Goal: Check status: Check status

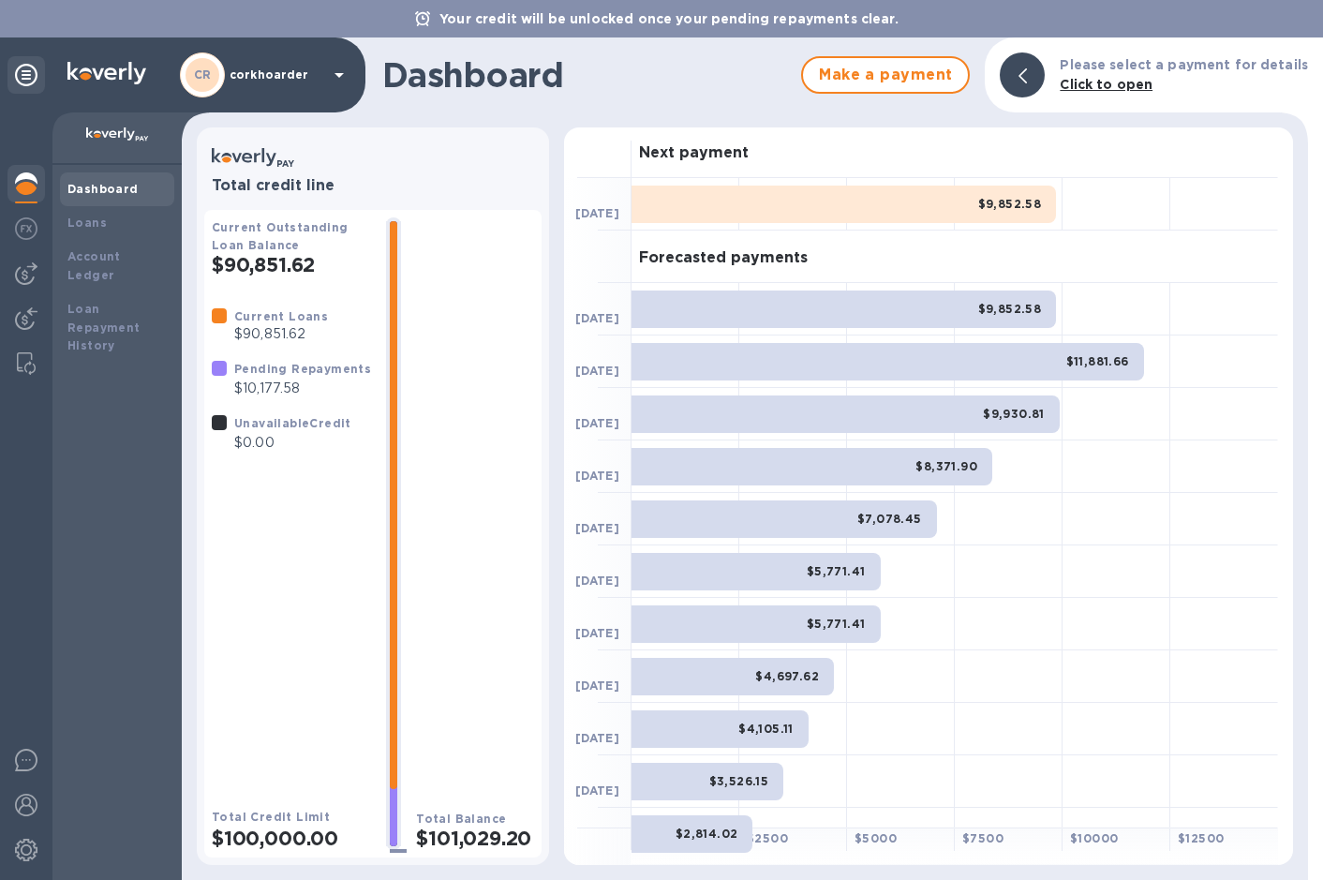
scroll to position [244, 0]
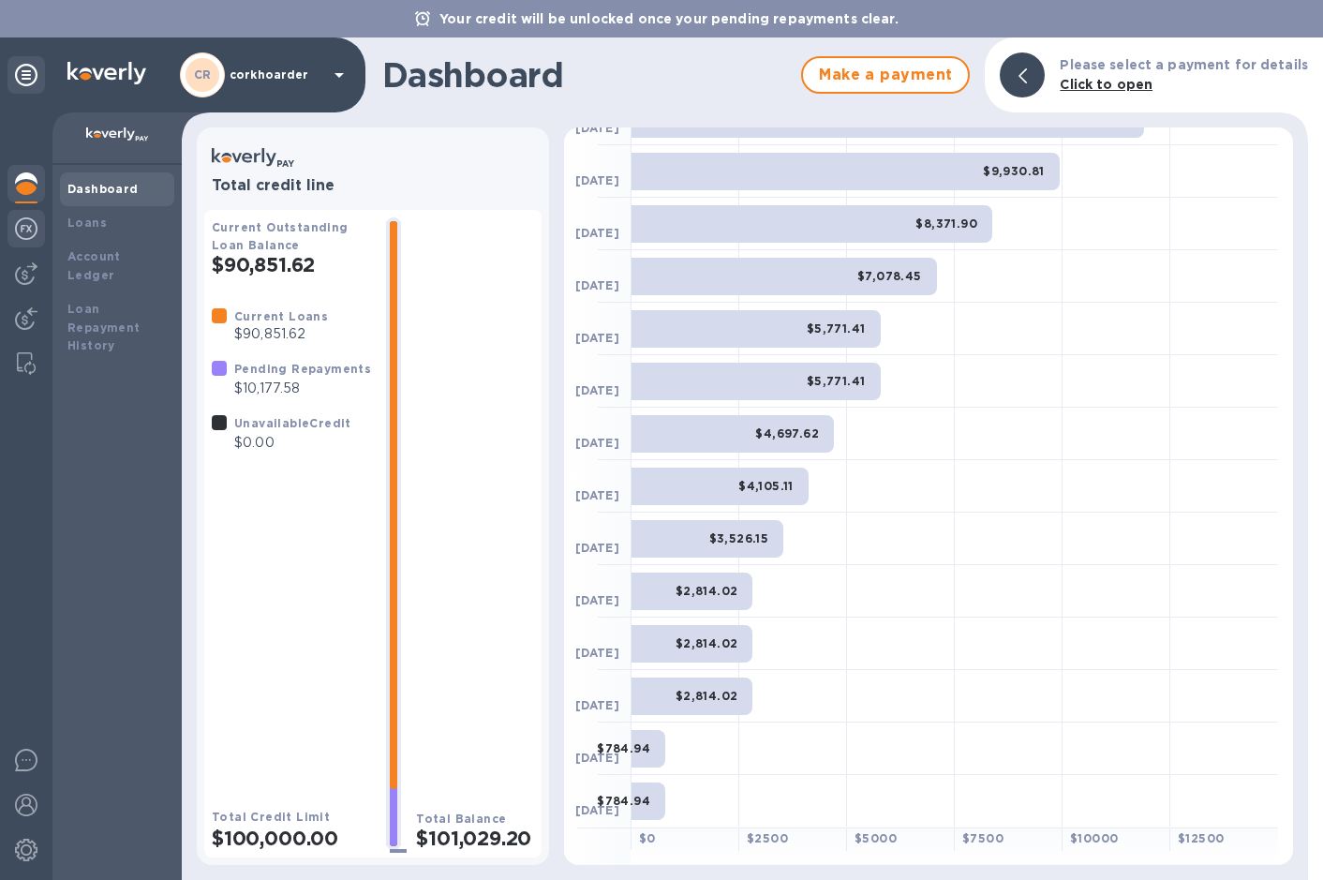
click at [37, 229] on img at bounding box center [26, 228] width 22 height 22
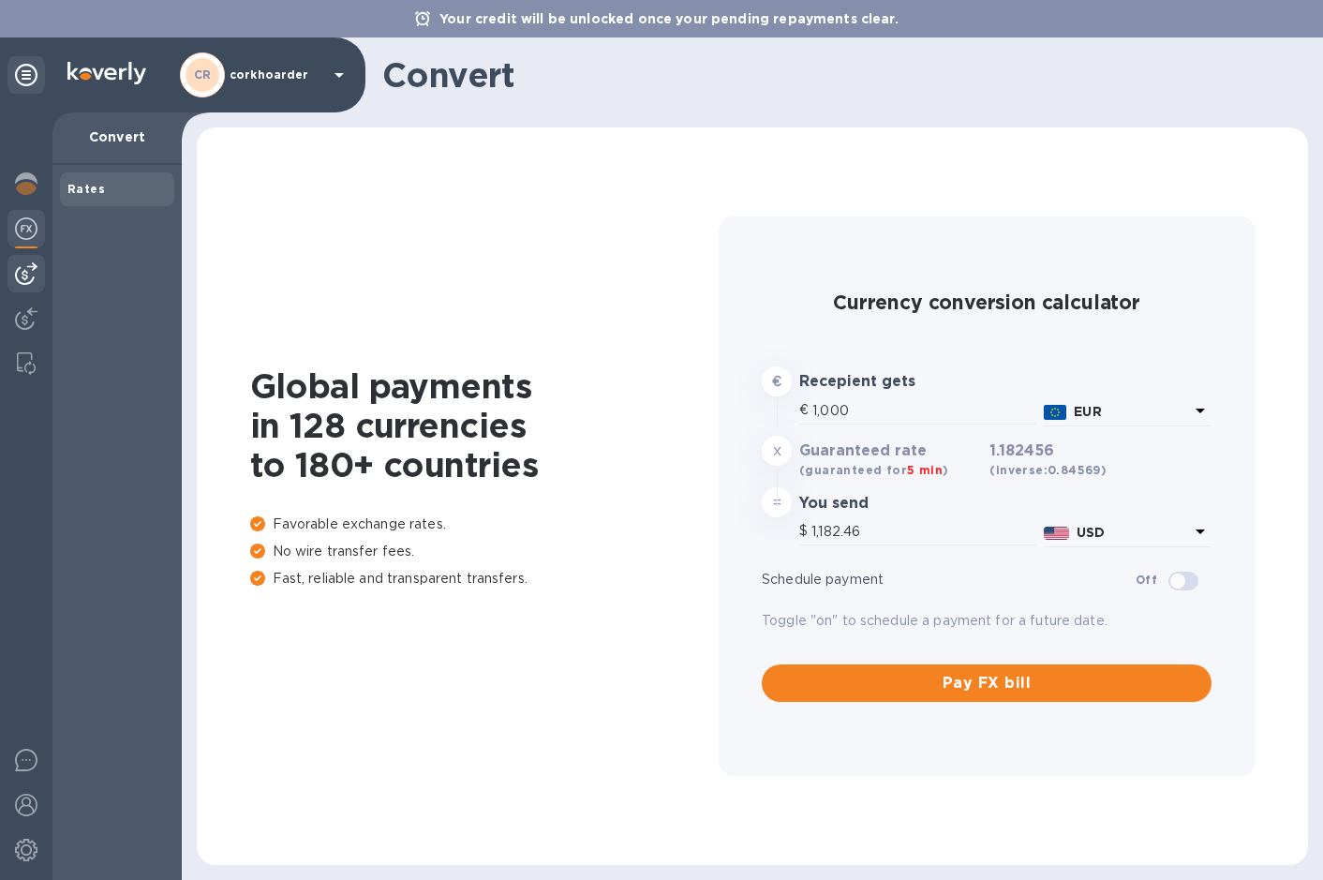
drag, startPoint x: 23, startPoint y: 260, endPoint x: 40, endPoint y: 255, distance: 17.8
click at [24, 260] on div at bounding box center [25, 273] width 37 height 37
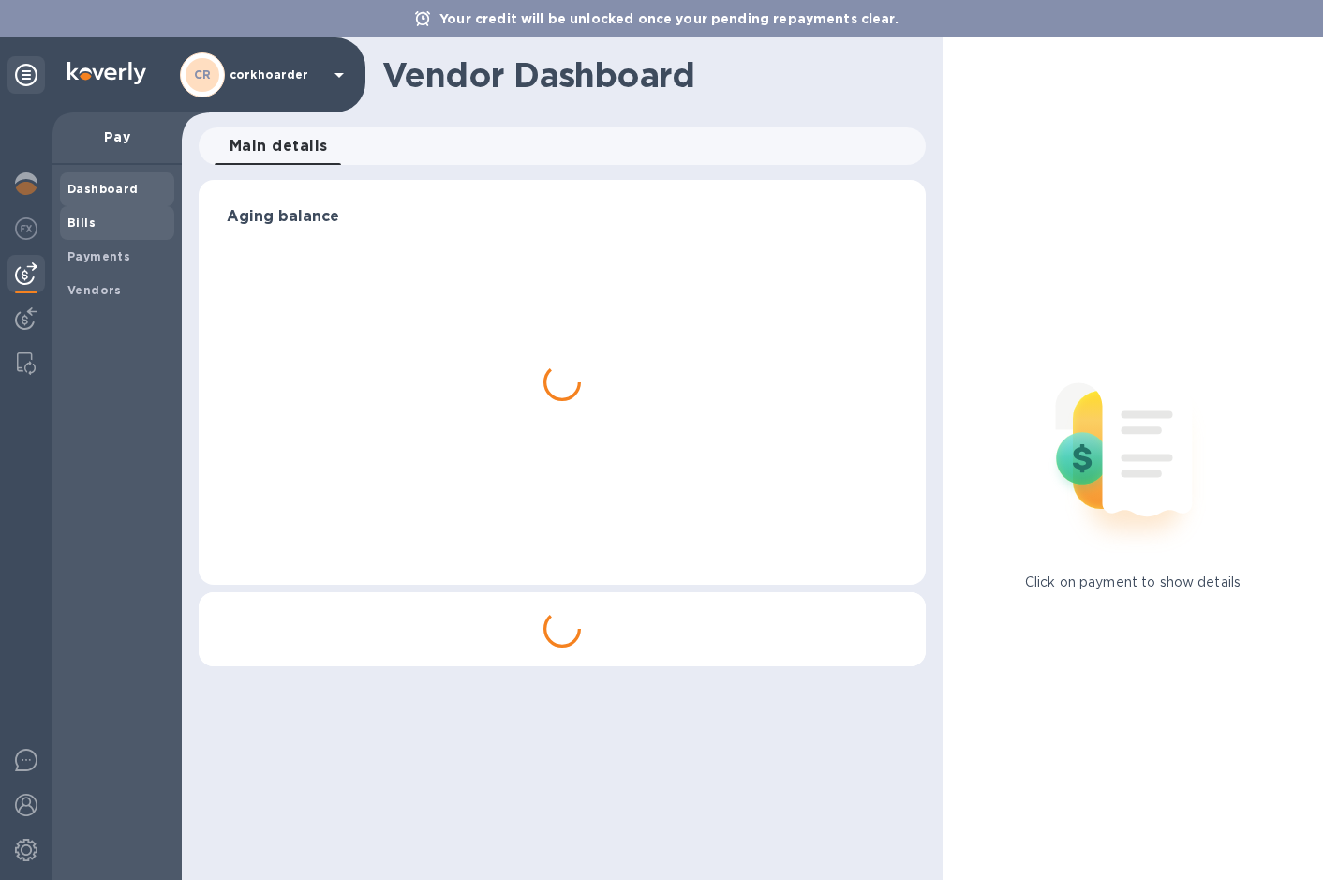
click at [106, 216] on span "Bills" at bounding box center [116, 223] width 99 height 19
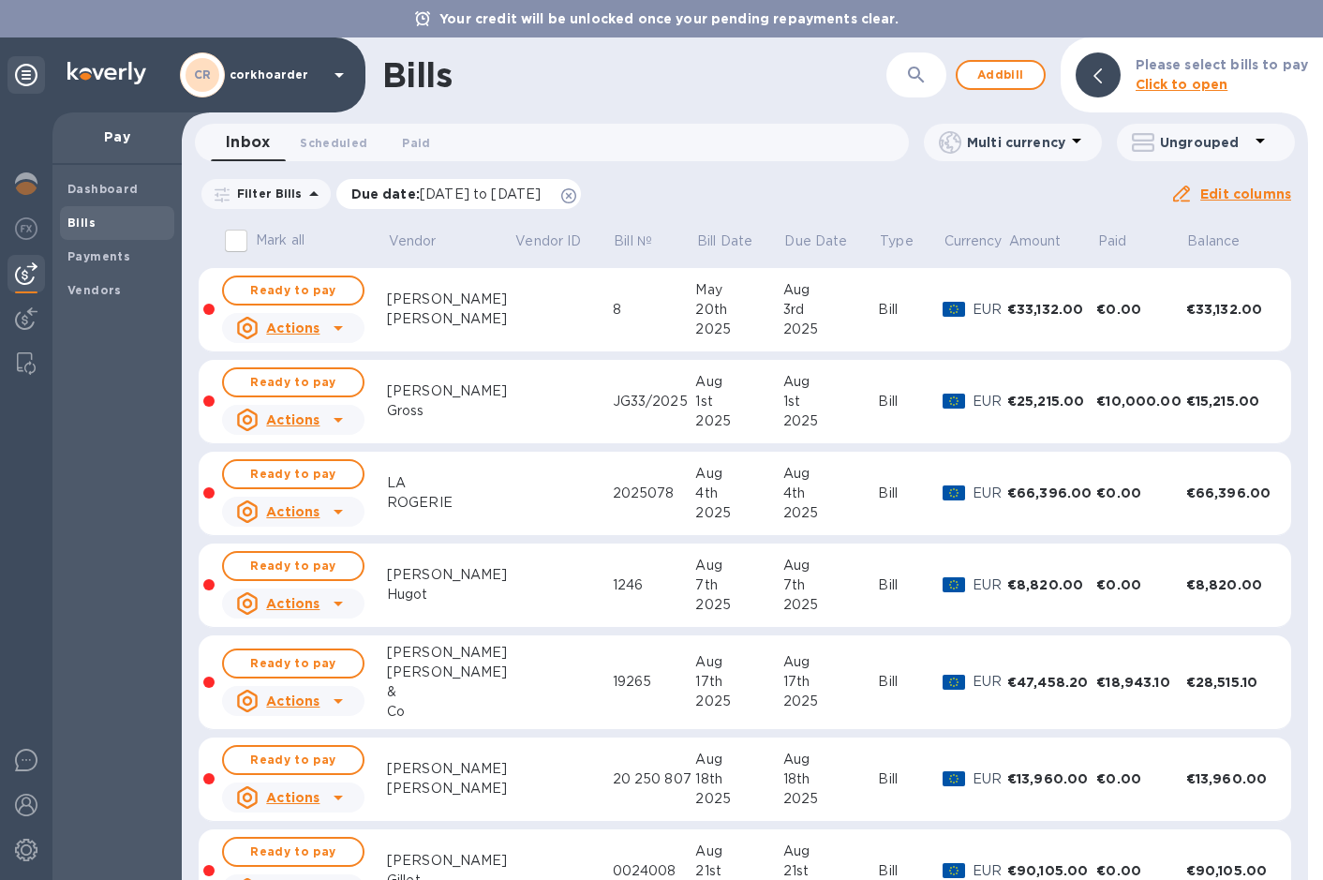
drag, startPoint x: 616, startPoint y: 188, endPoint x: 567, endPoint y: 190, distance: 49.7
click at [576, 188] on icon at bounding box center [568, 195] width 15 height 15
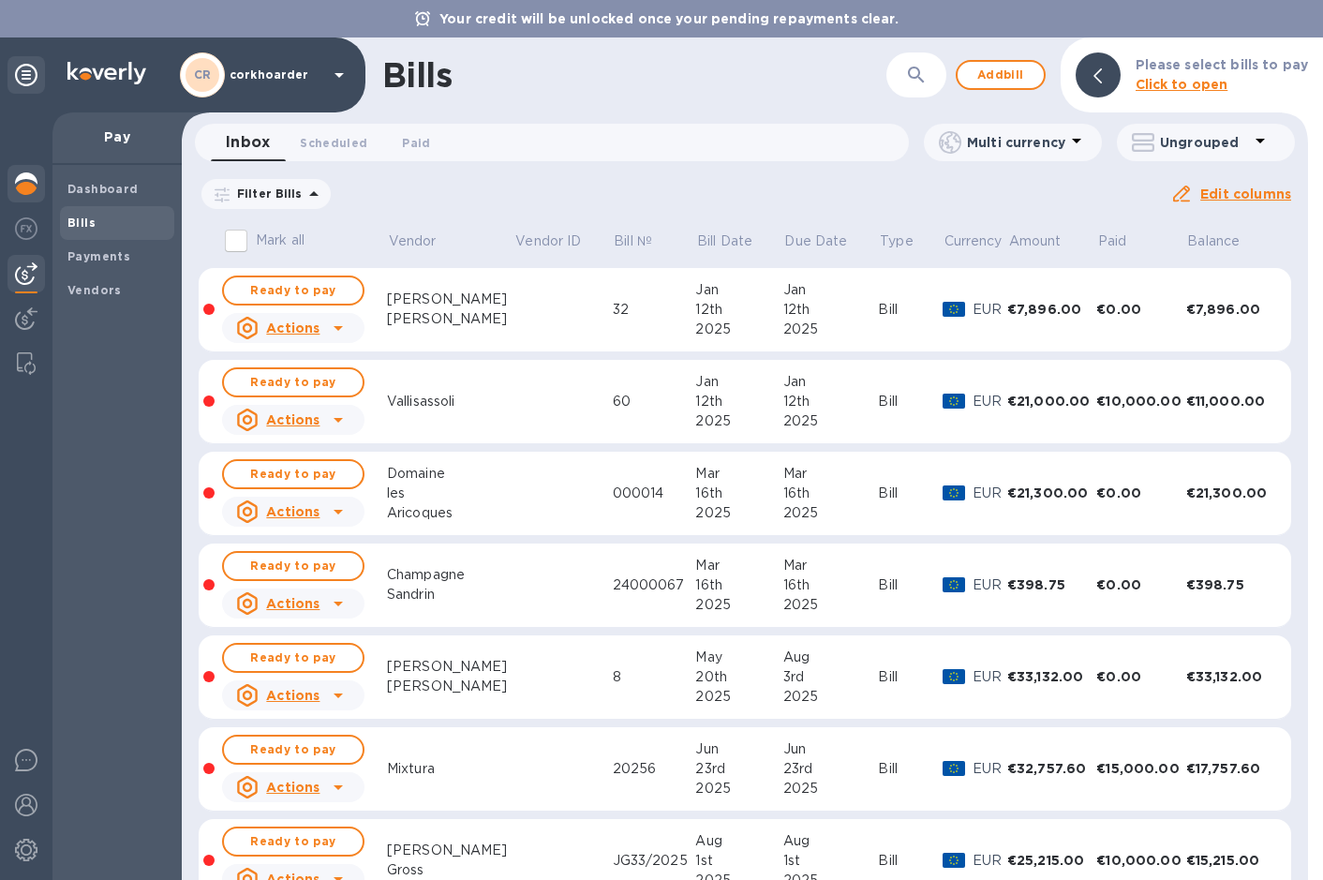
click at [16, 179] on img at bounding box center [26, 183] width 22 height 22
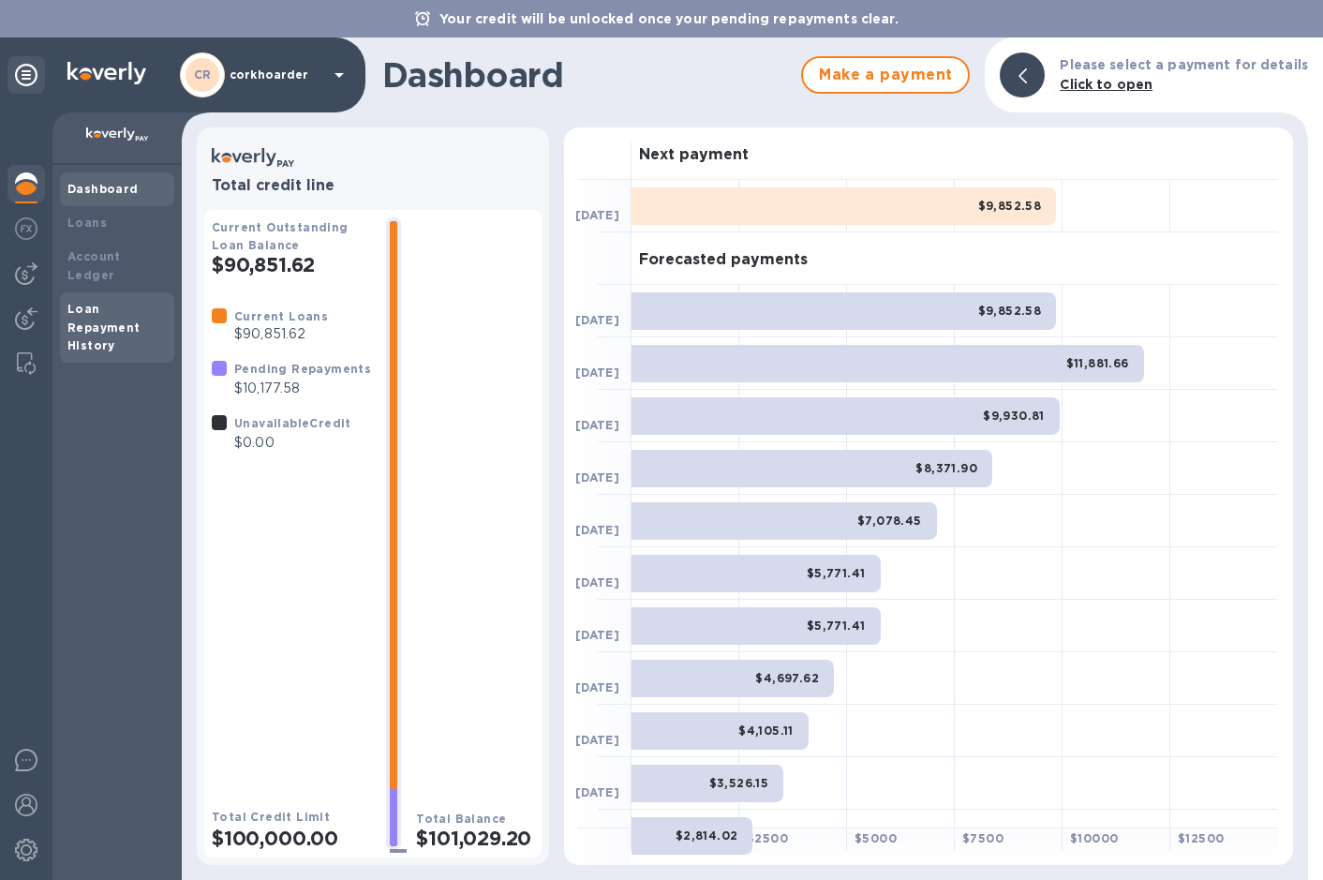
click at [70, 302] on b "Loan Repayment History" at bounding box center [103, 328] width 73 height 52
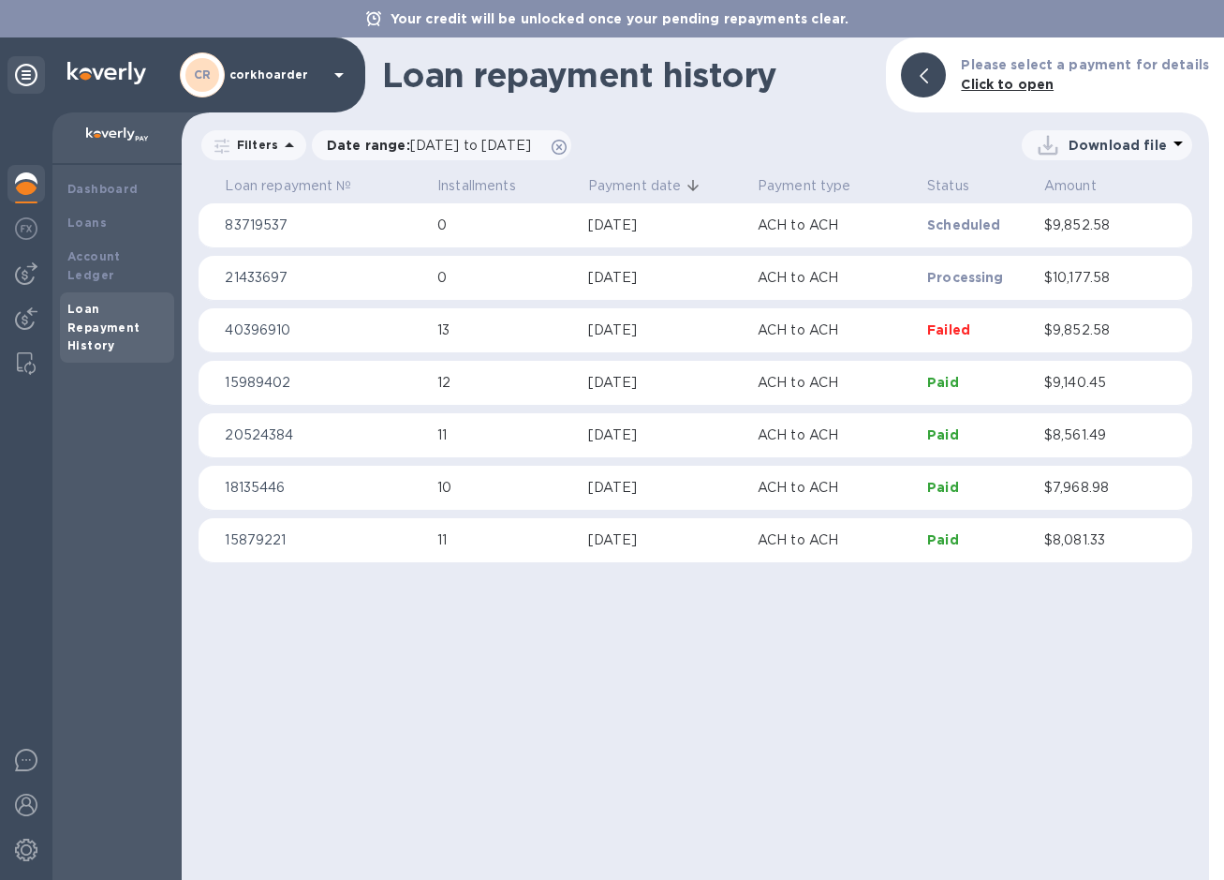
click at [17, 175] on img at bounding box center [26, 183] width 22 height 22
